Goal: Task Accomplishment & Management: Manage account settings

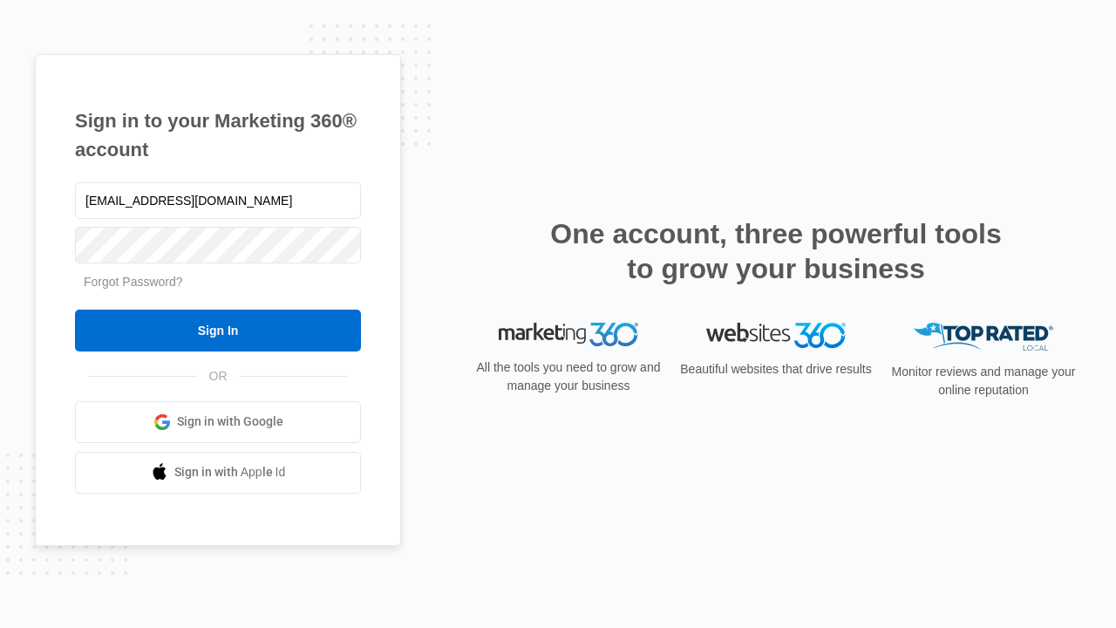
type input "[EMAIL_ADDRESS][DOMAIN_NAME]"
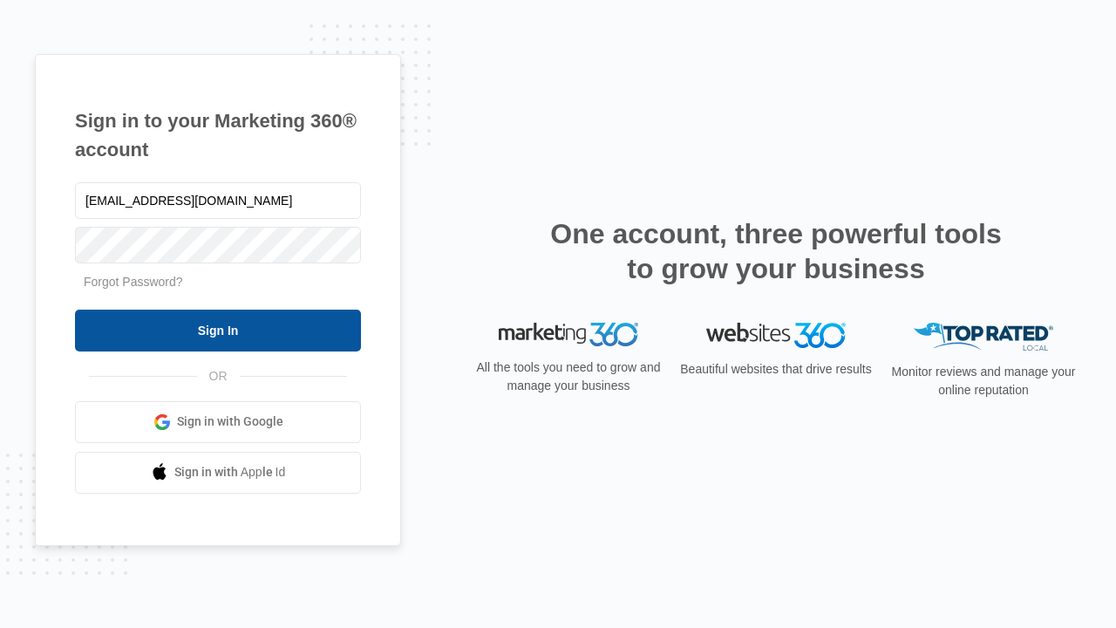
click at [218, 330] on input "Sign In" at bounding box center [218, 330] width 286 height 42
